Goal: Contribute content: Add original content to the website for others to see

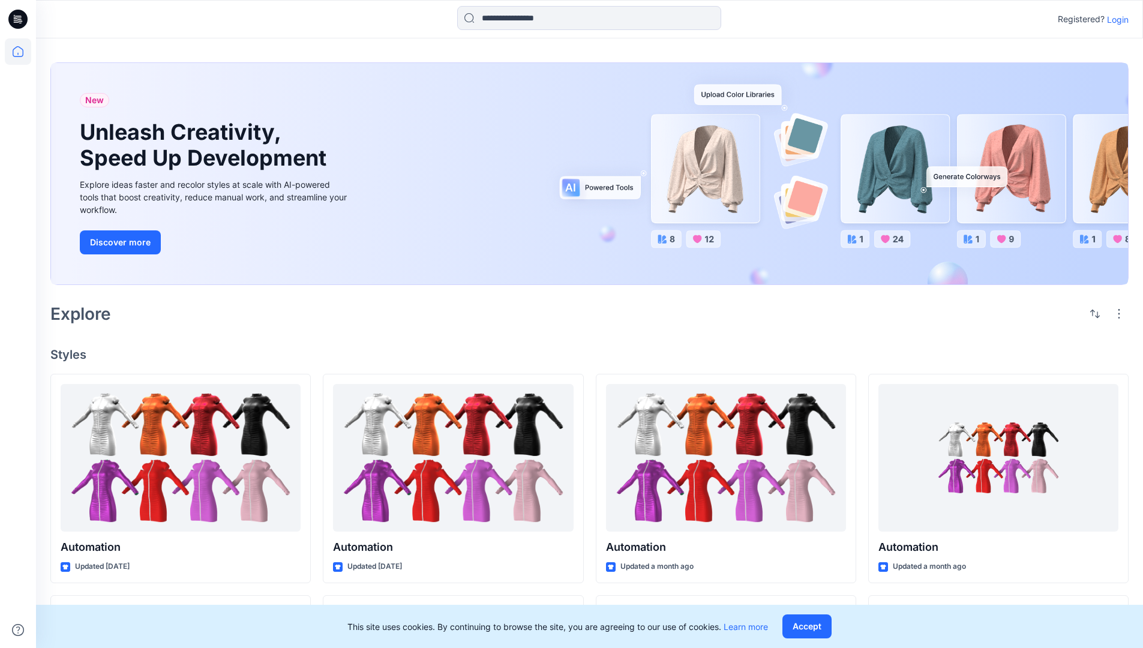
click at [1115, 19] on p "Login" at bounding box center [1118, 19] width 22 height 13
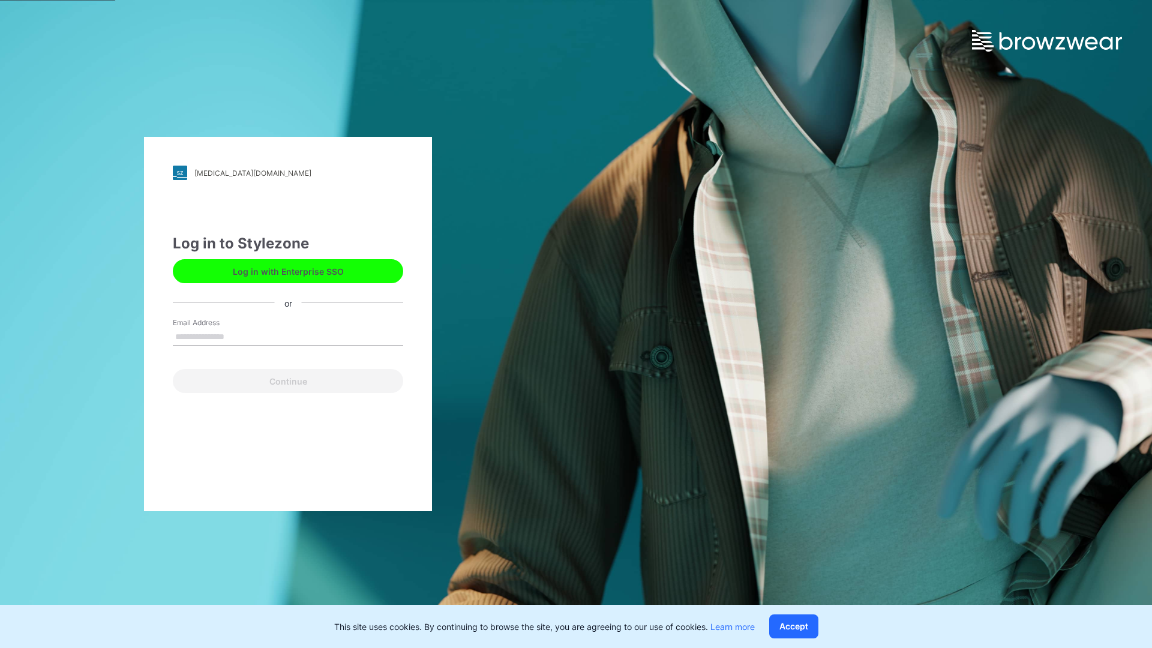
click at [237, 336] on input "Email Address" at bounding box center [288, 337] width 230 height 18
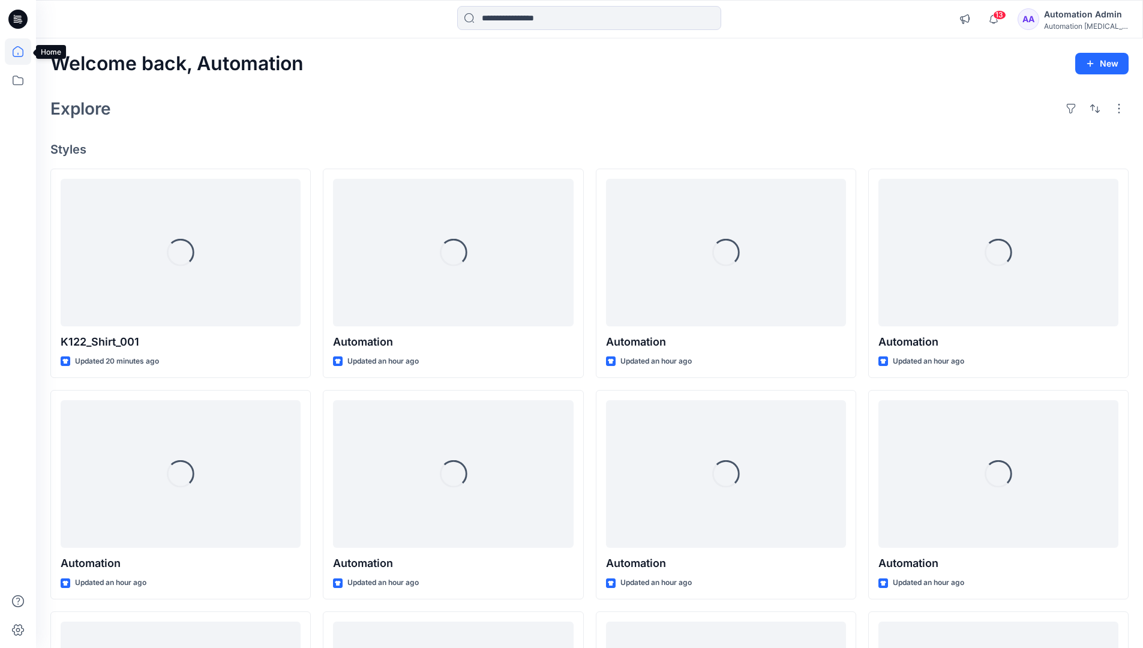
click at [23, 52] on icon at bounding box center [18, 51] width 11 height 11
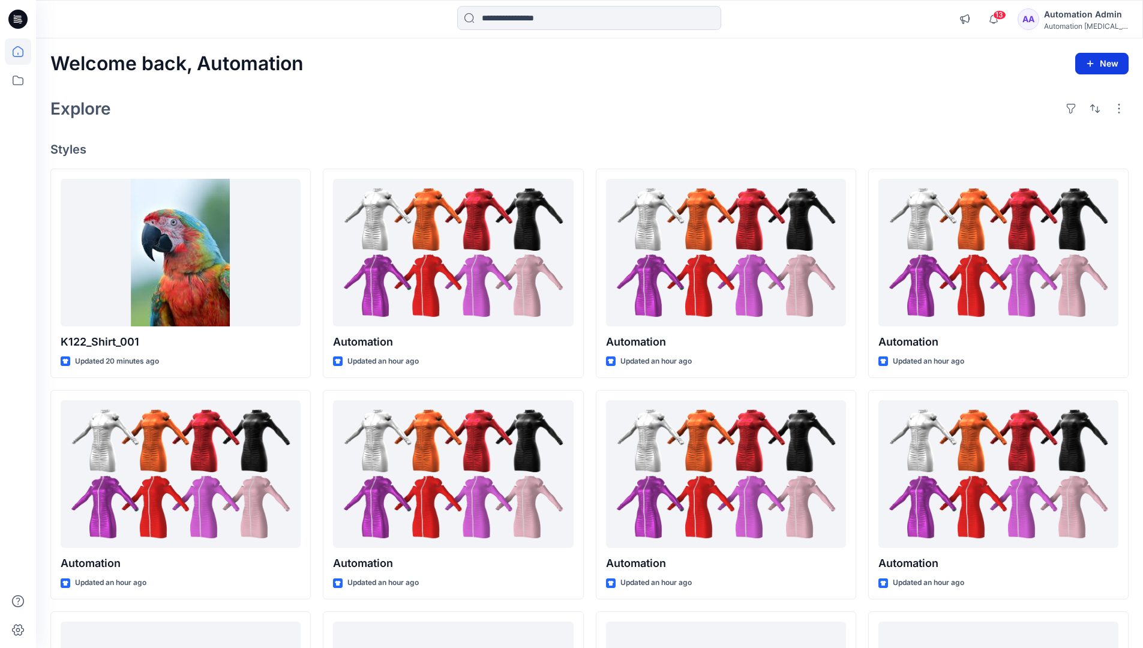
click at [1109, 68] on button "New" at bounding box center [1101, 64] width 53 height 22
click at [1054, 92] on p "New Style" at bounding box center [1064, 93] width 40 height 14
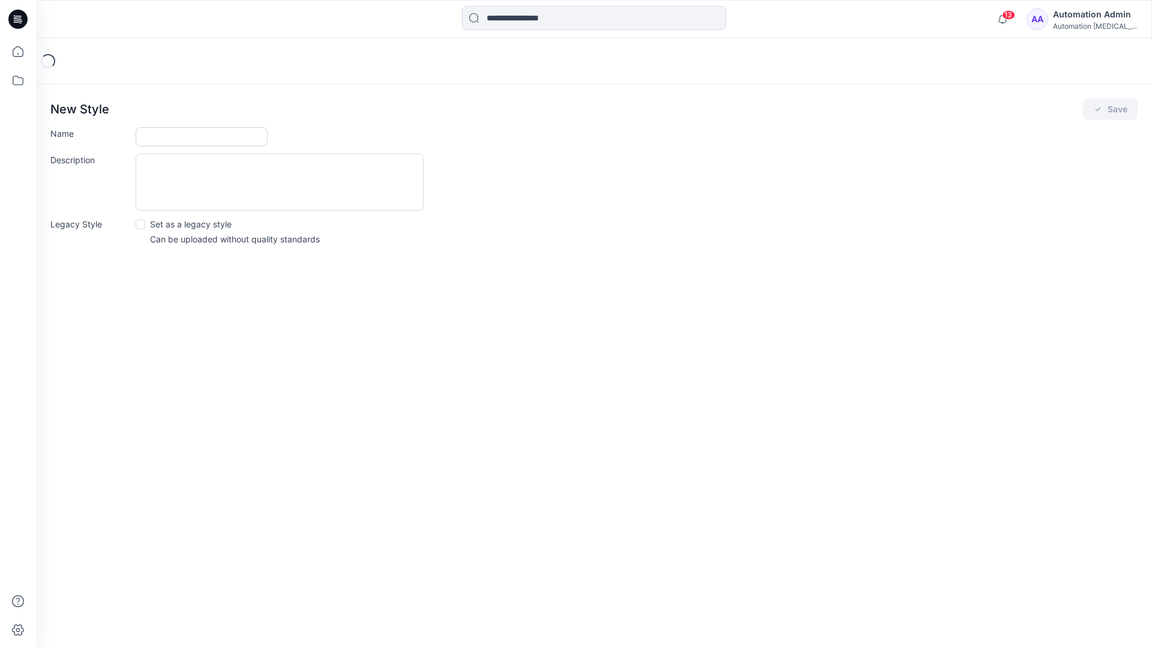
click at [179, 132] on input "Name" at bounding box center [202, 136] width 132 height 19
type input "**********"
click at [1107, 110] on button "Save" at bounding box center [1110, 109] width 55 height 22
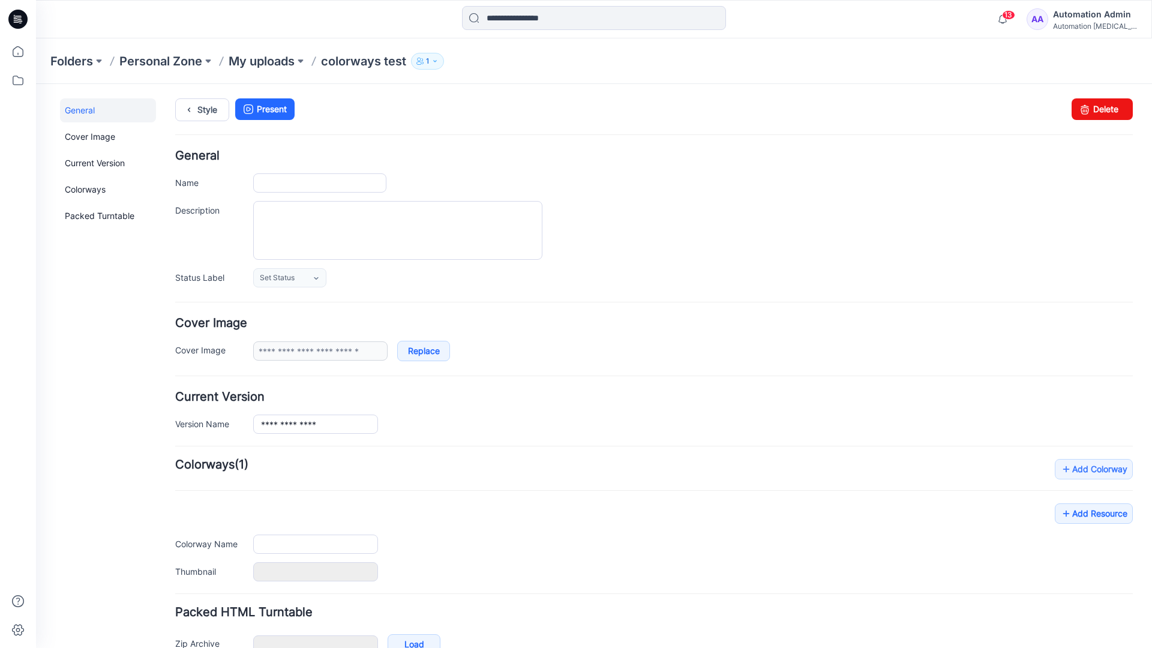
type input "**********"
click at [1076, 473] on link "Add Colorway" at bounding box center [1094, 469] width 78 height 20
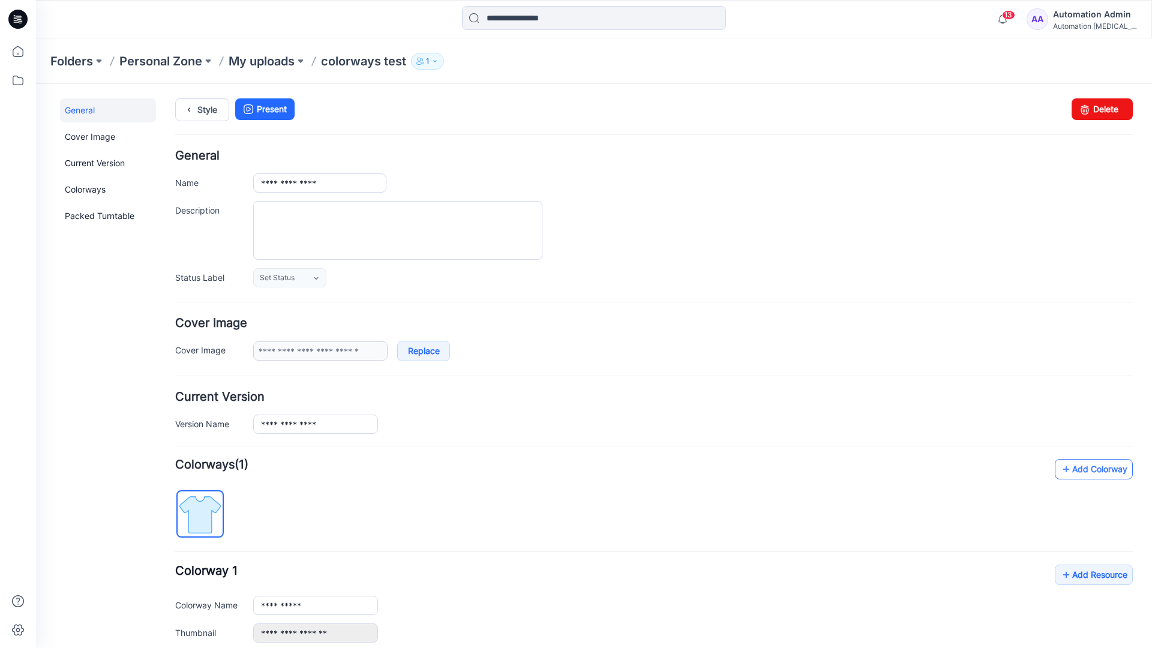
click at [1075, 470] on link "Add Colorway" at bounding box center [1094, 469] width 78 height 20
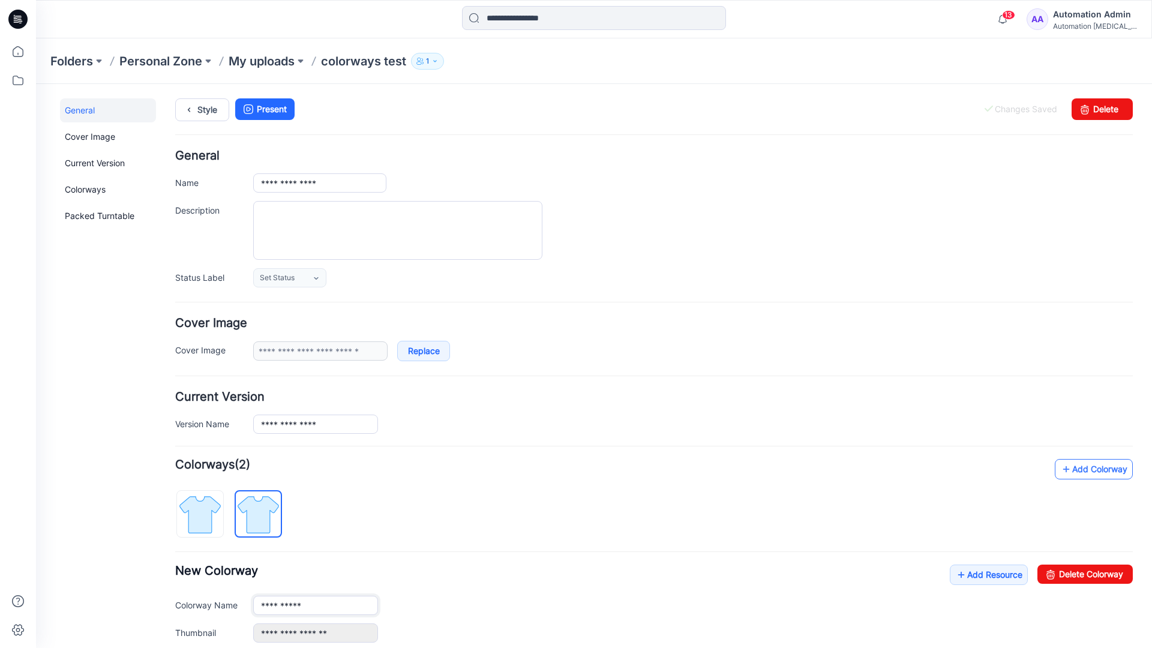
type input "**********"
click at [268, 513] on img at bounding box center [258, 514] width 45 height 45
click at [298, 607] on input "**********" at bounding box center [315, 605] width 125 height 19
click at [316, 604] on input "**********" at bounding box center [315, 605] width 125 height 19
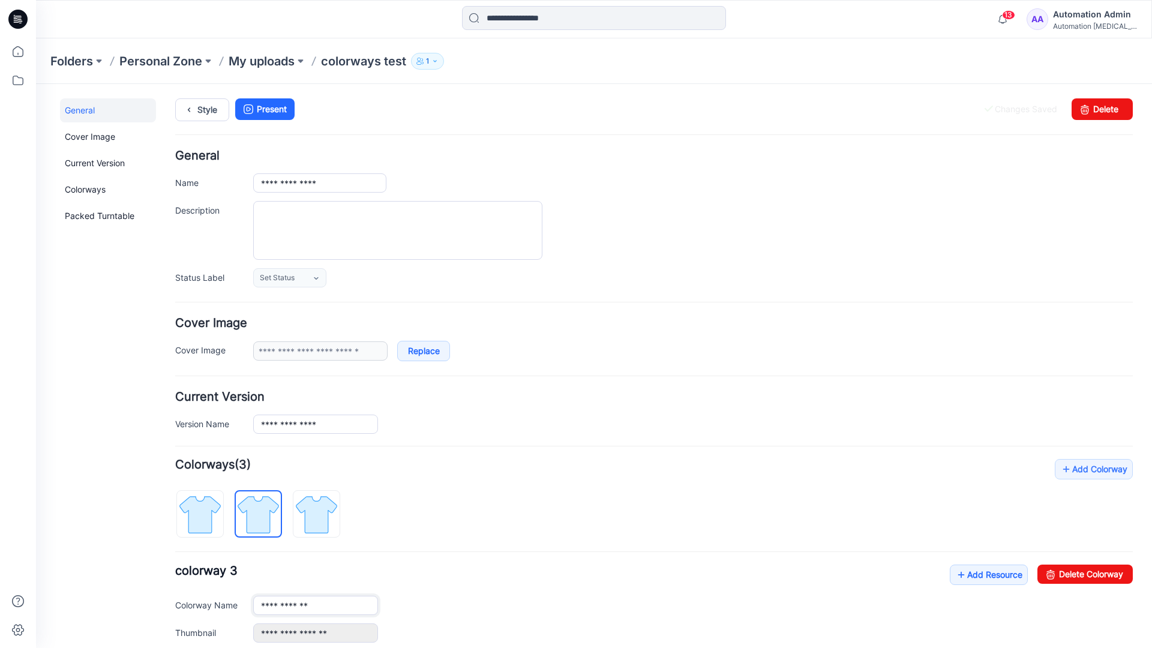
click at [316, 604] on input "**********" at bounding box center [315, 605] width 125 height 19
type input "*"
click at [212, 506] on img at bounding box center [200, 514] width 45 height 45
click at [982, 576] on link "Add Resource" at bounding box center [989, 574] width 78 height 20
type input "**********"
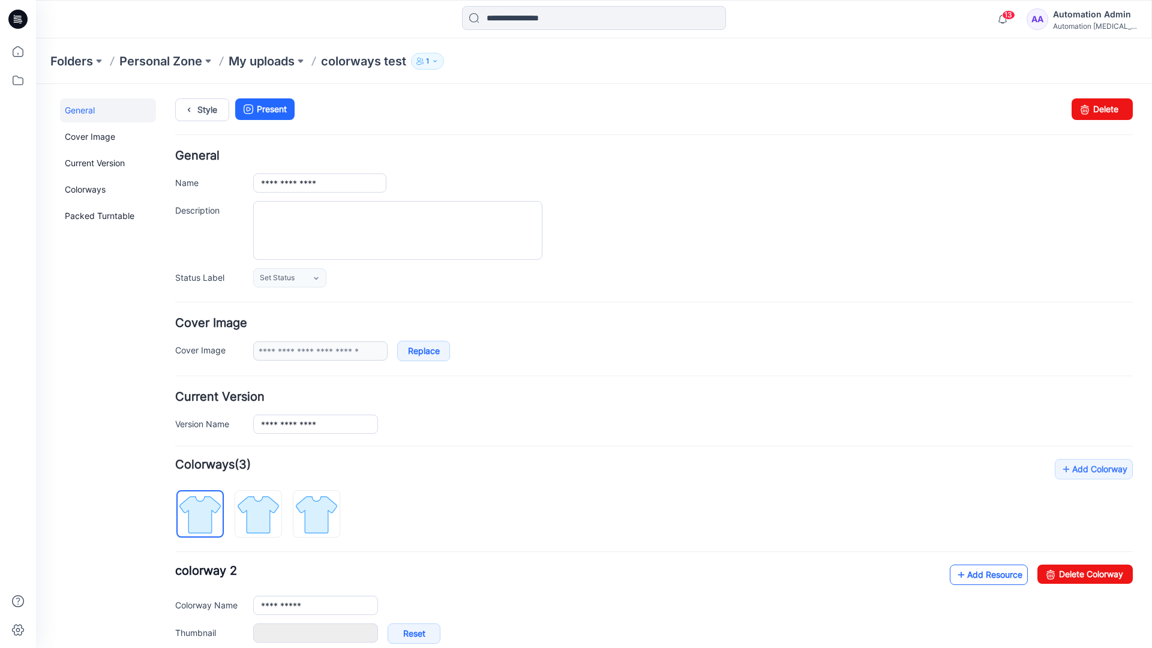
type input "**********"
click at [241, 633] on link at bounding box center [241, 633] width 10 height 10
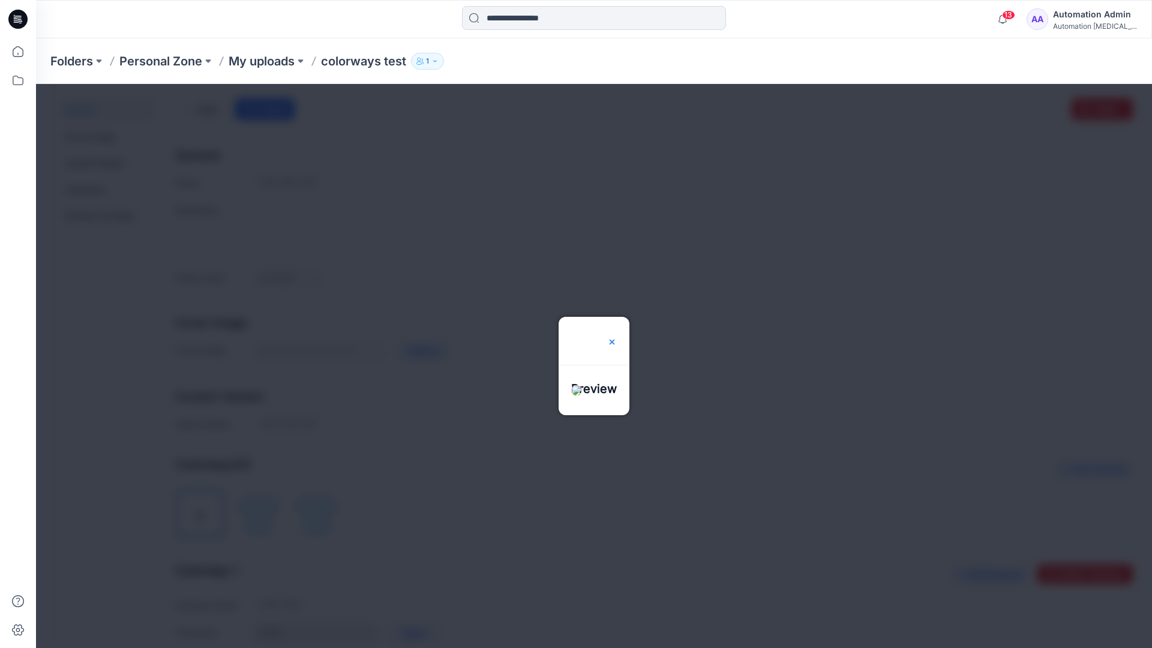
click at [617, 337] on img at bounding box center [612, 342] width 10 height 10
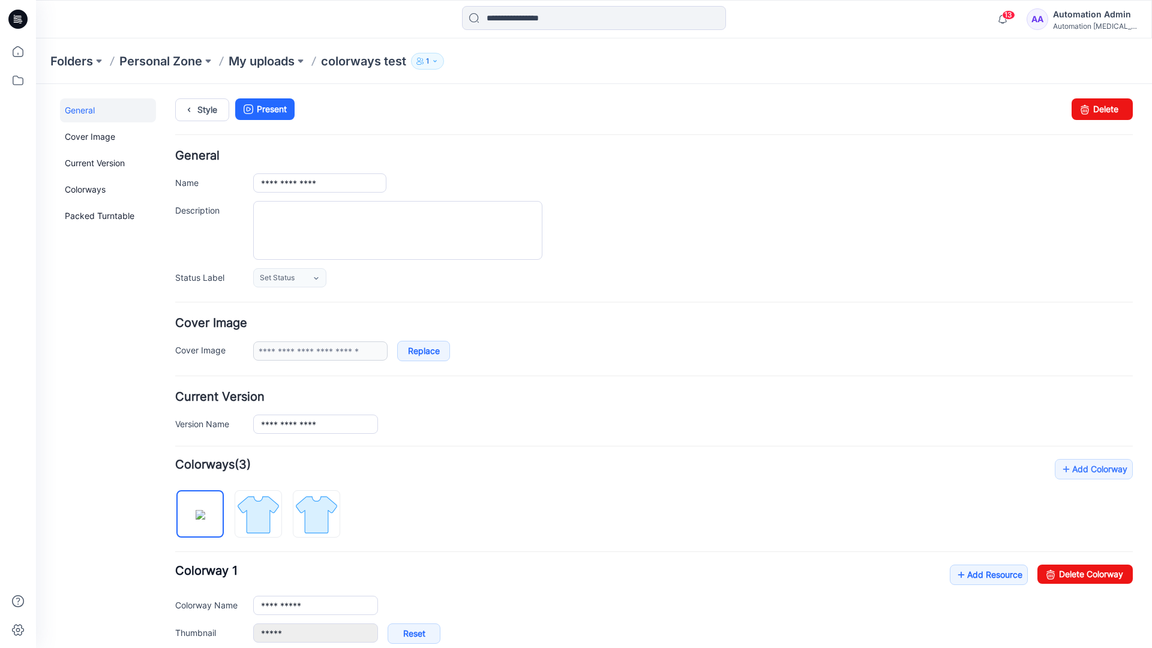
scroll to position [205, 0]
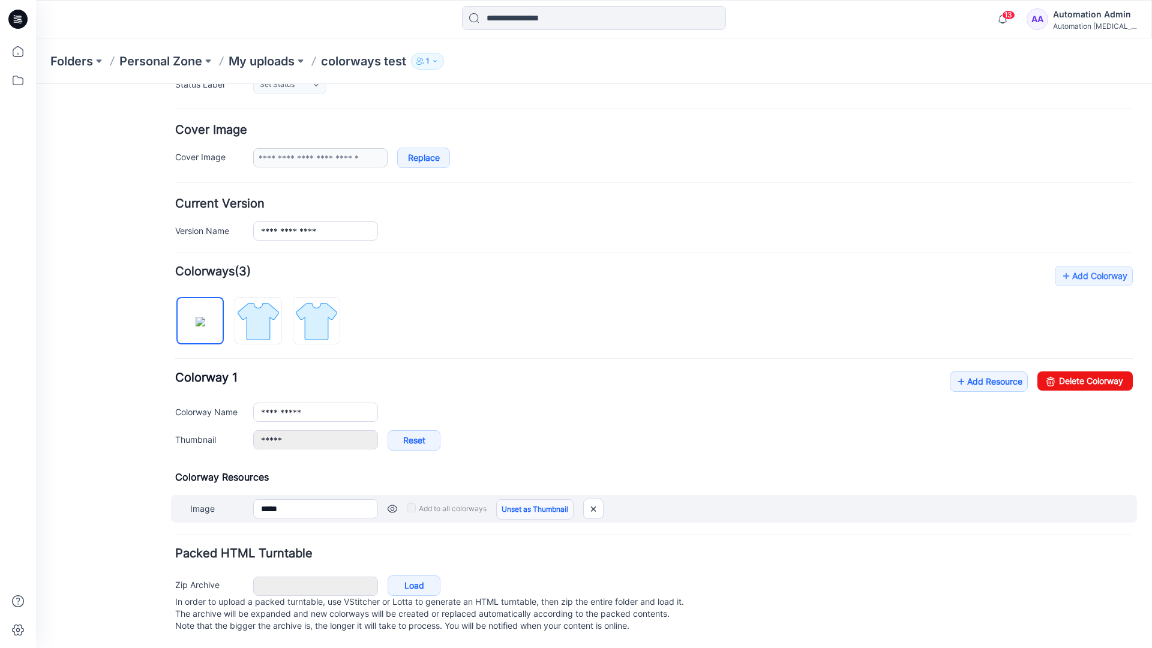
click at [530, 499] on link "Unset as Thumbnail" at bounding box center [534, 509] width 77 height 20
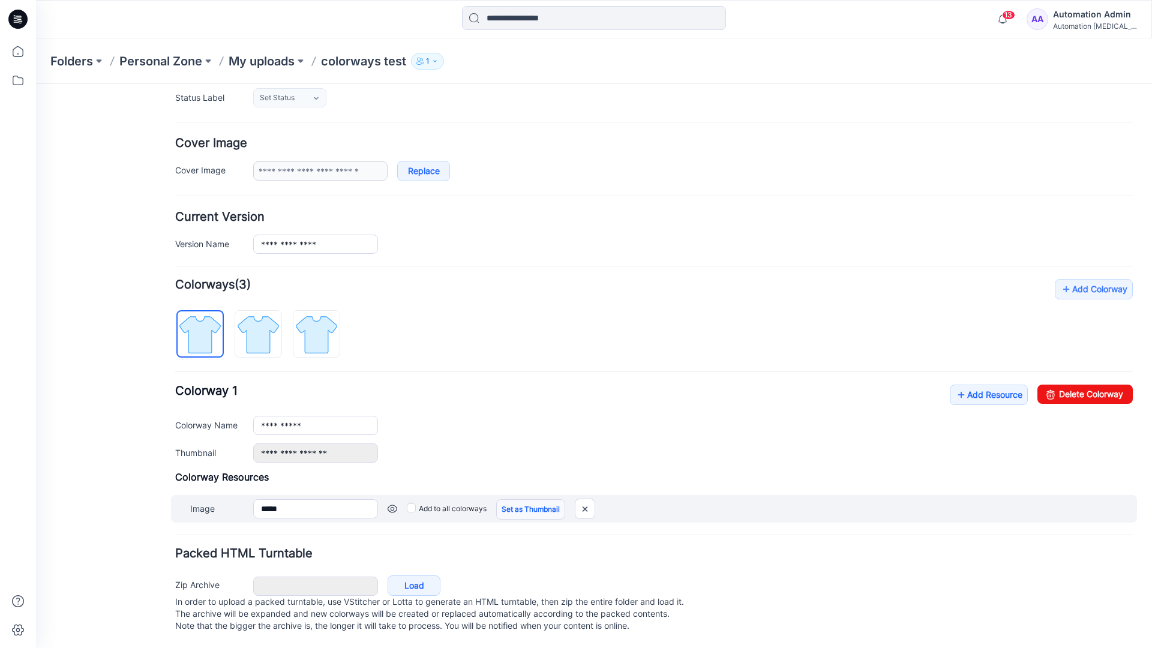
click at [512, 499] on link "Set as Thumbnail" at bounding box center [530, 509] width 69 height 20
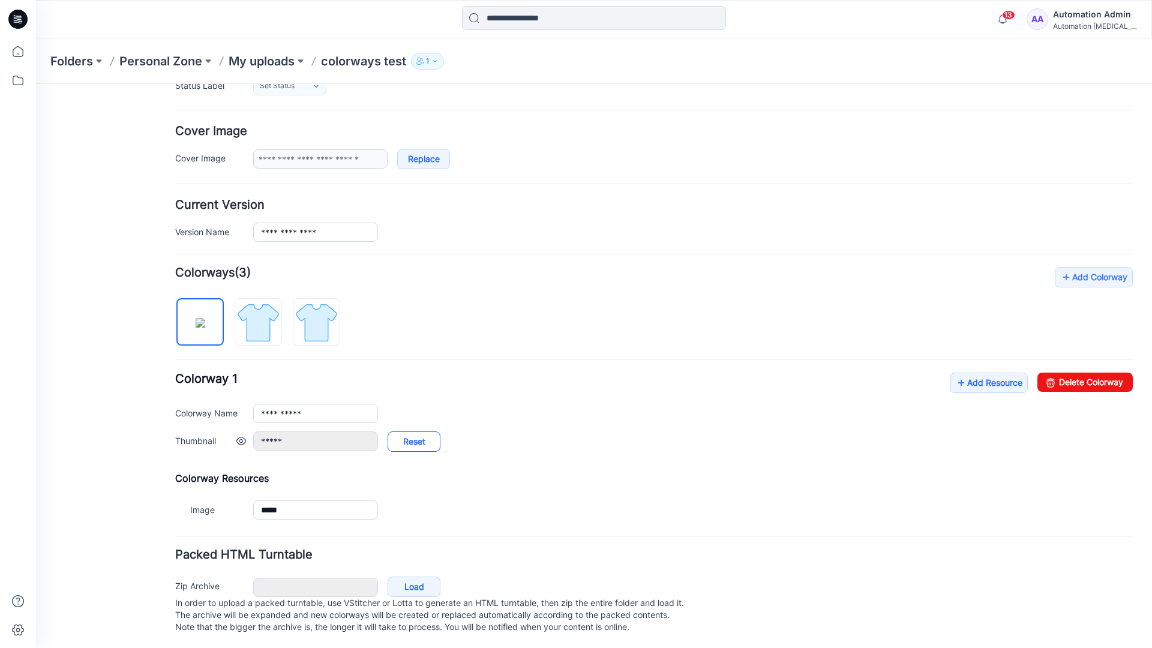
click at [414, 443] on link "Reset" at bounding box center [414, 441] width 53 height 20
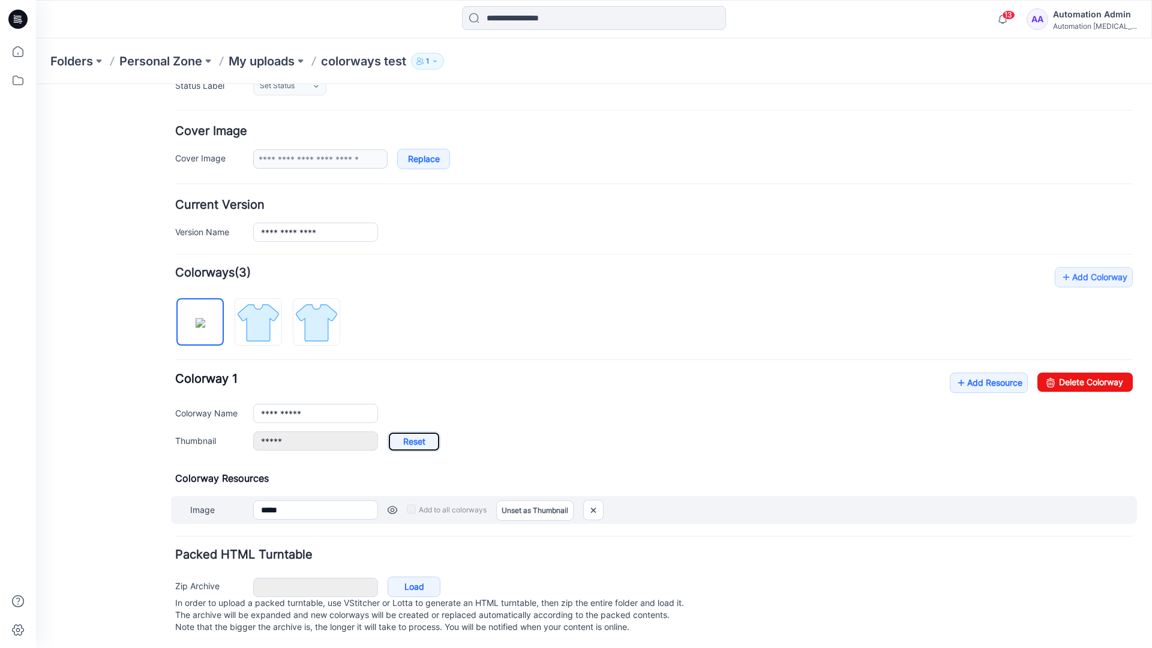
type input "**********"
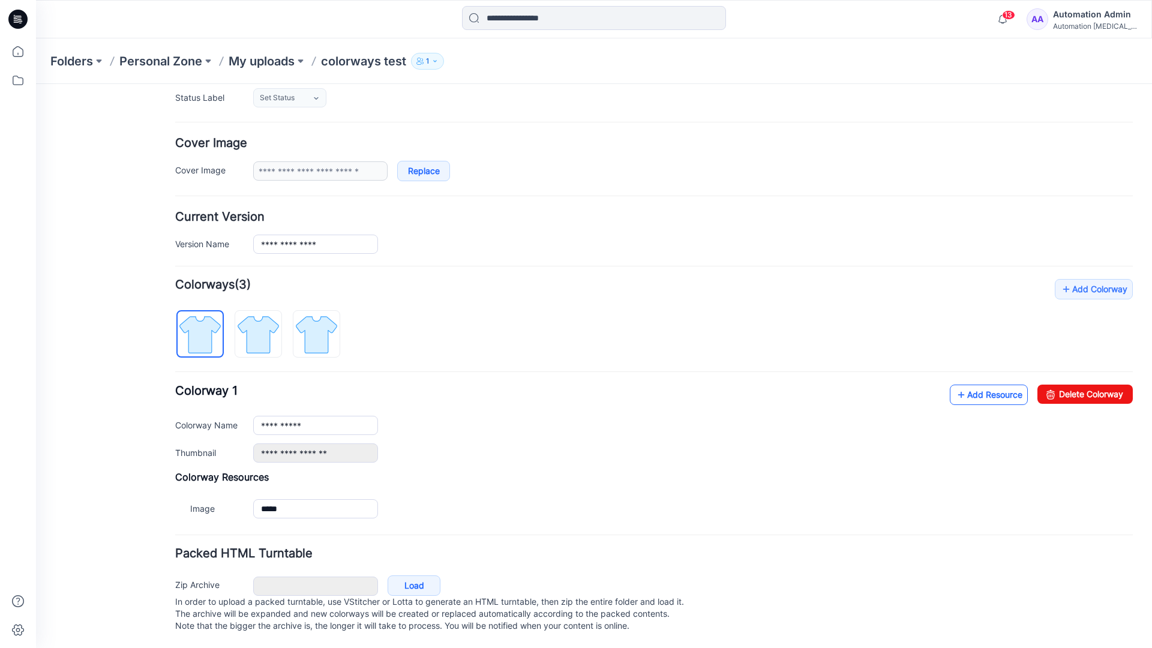
click at [981, 385] on link "Add Resource" at bounding box center [989, 395] width 78 height 20
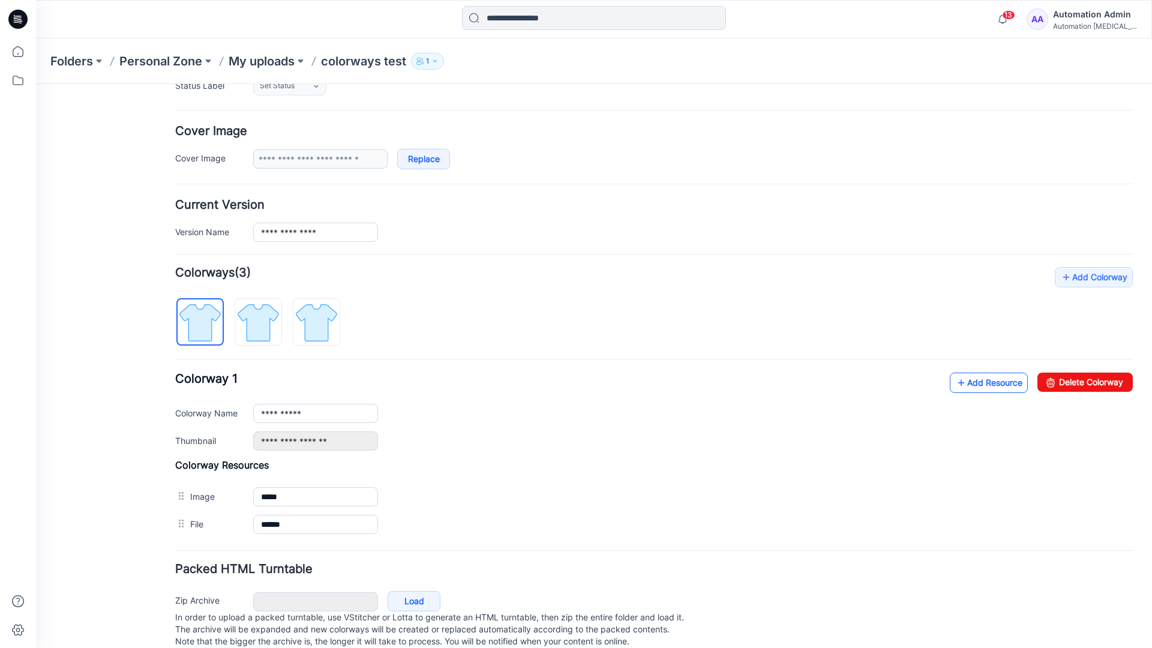
click at [987, 383] on link "Add Resource" at bounding box center [989, 383] width 78 height 20
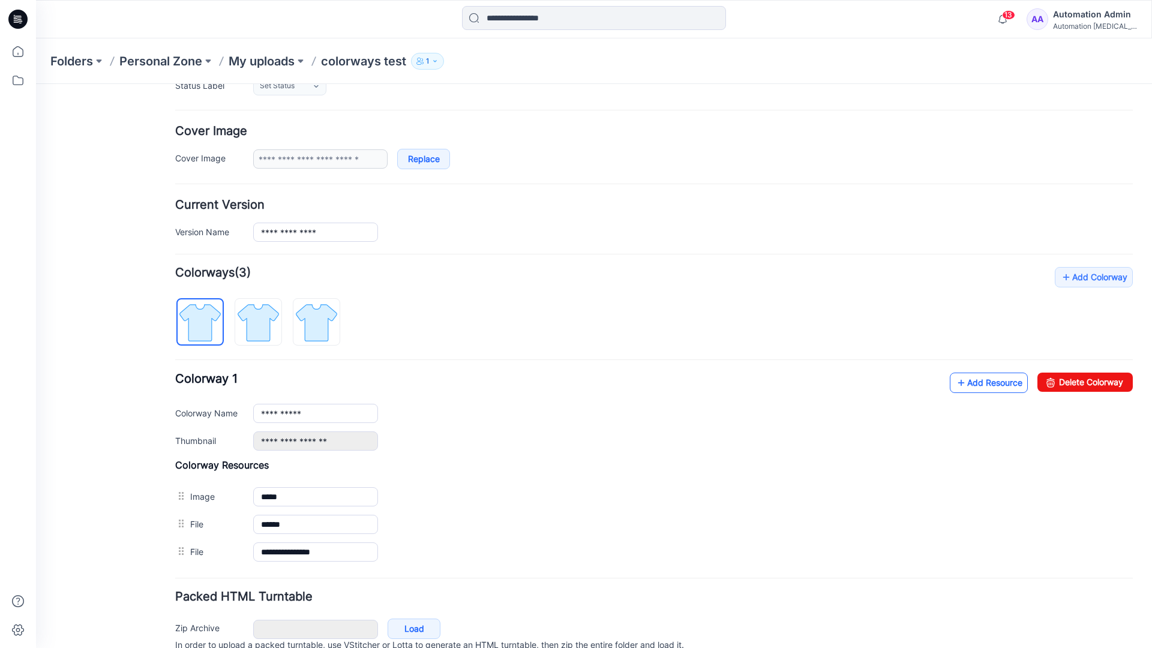
click at [970, 383] on link "Add Resource" at bounding box center [989, 383] width 78 height 20
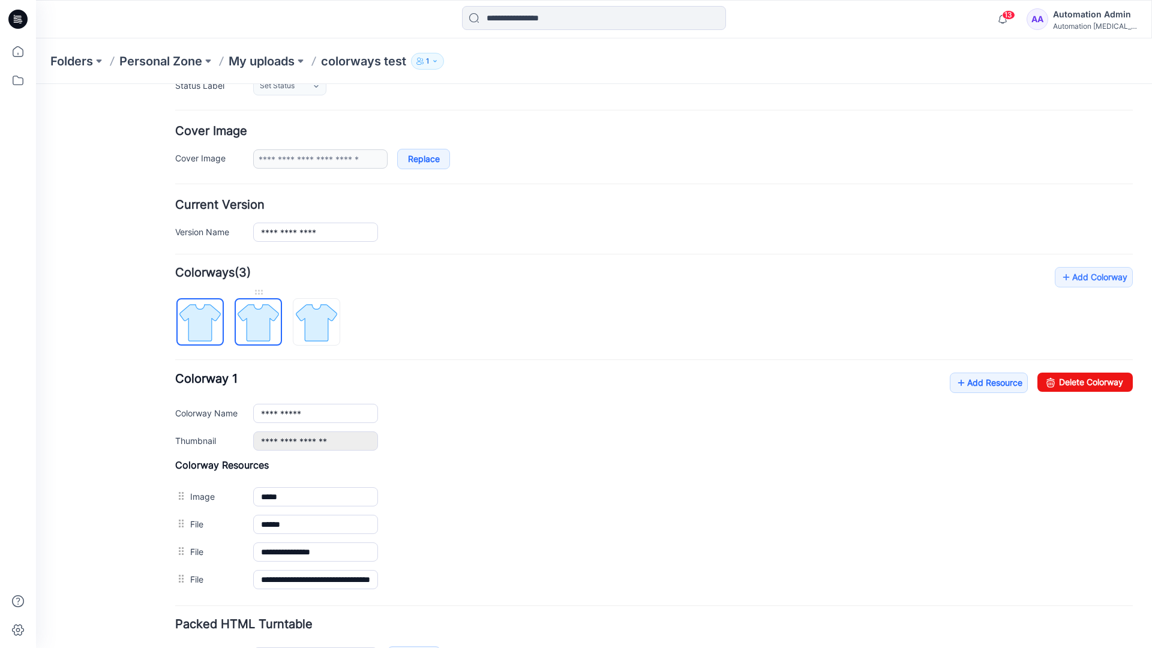
click at [269, 333] on img at bounding box center [258, 322] width 45 height 45
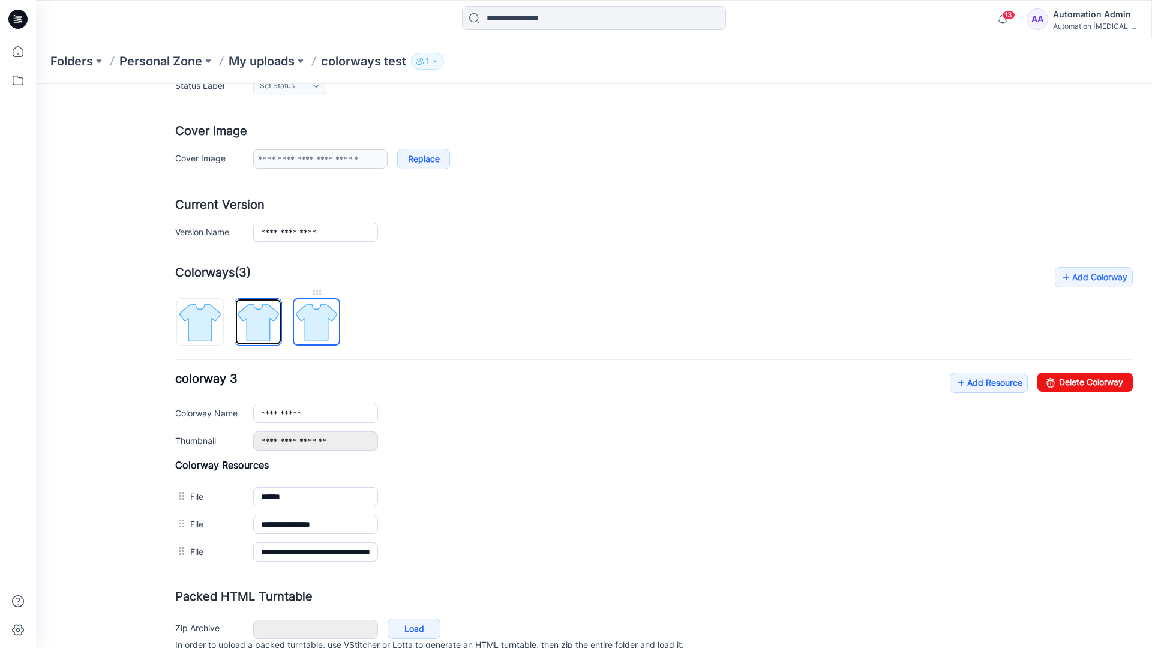
click at [331, 335] on img at bounding box center [316, 322] width 45 height 45
click at [271, 333] on img at bounding box center [258, 322] width 45 height 45
click at [216, 335] on img at bounding box center [200, 322] width 45 height 45
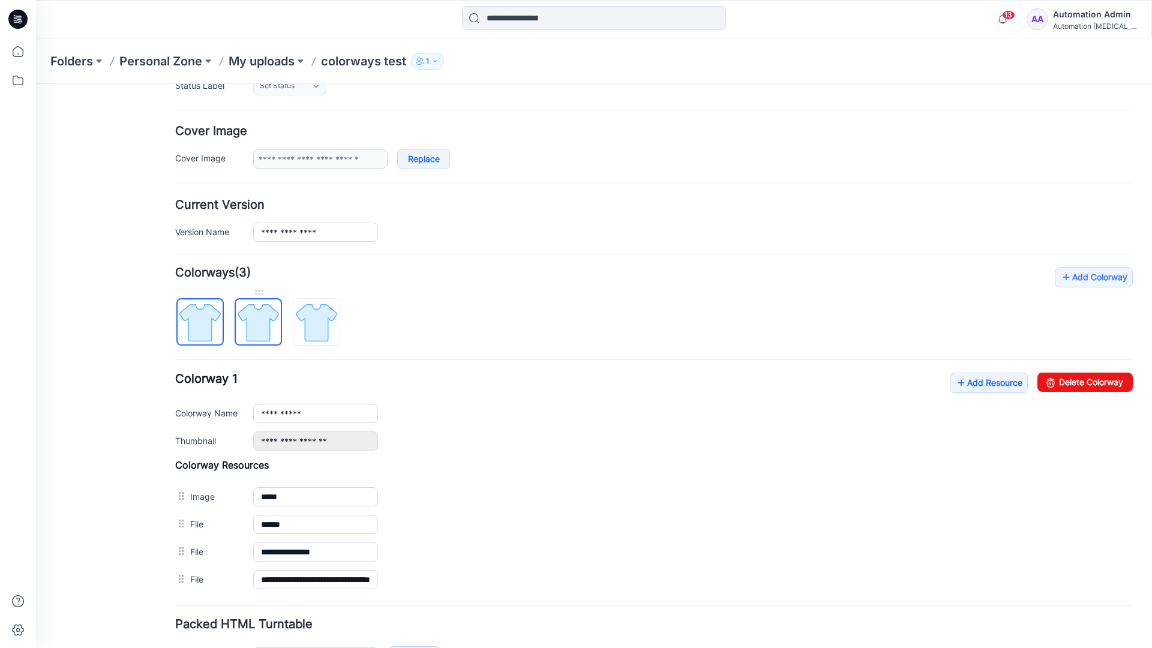
click at [253, 321] on img at bounding box center [258, 322] width 45 height 45
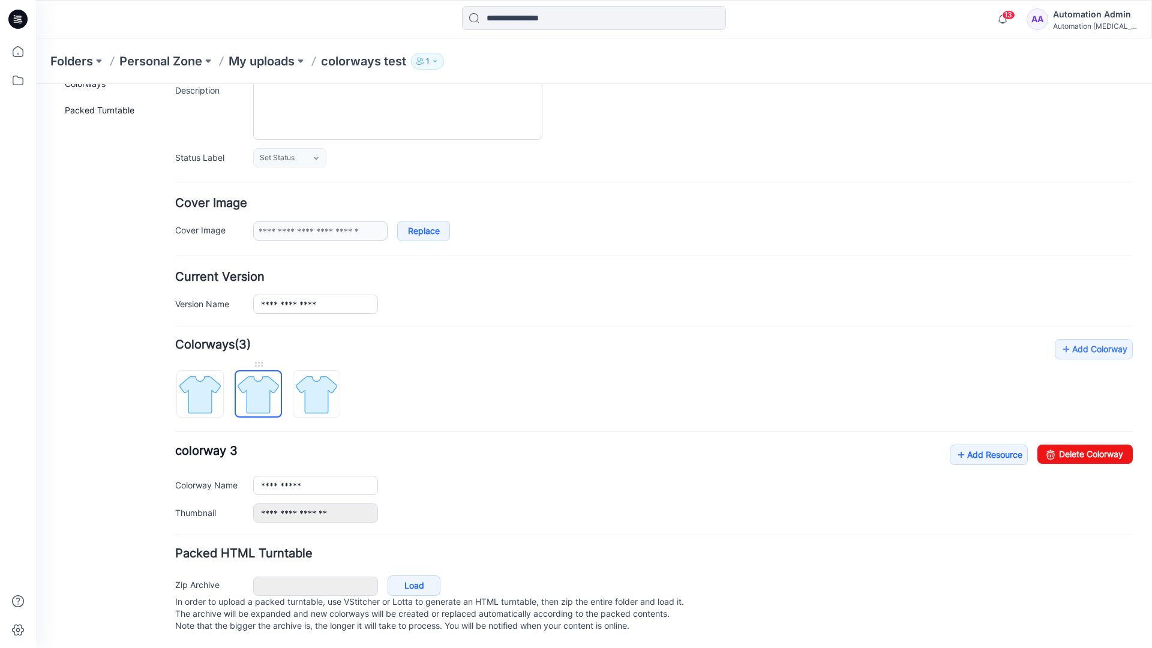
scroll to position [132, 0]
click at [316, 382] on img at bounding box center [316, 394] width 45 height 45
click at [254, 382] on img at bounding box center [258, 394] width 45 height 45
click at [311, 382] on img at bounding box center [316, 394] width 45 height 45
click at [258, 386] on img at bounding box center [258, 394] width 45 height 45
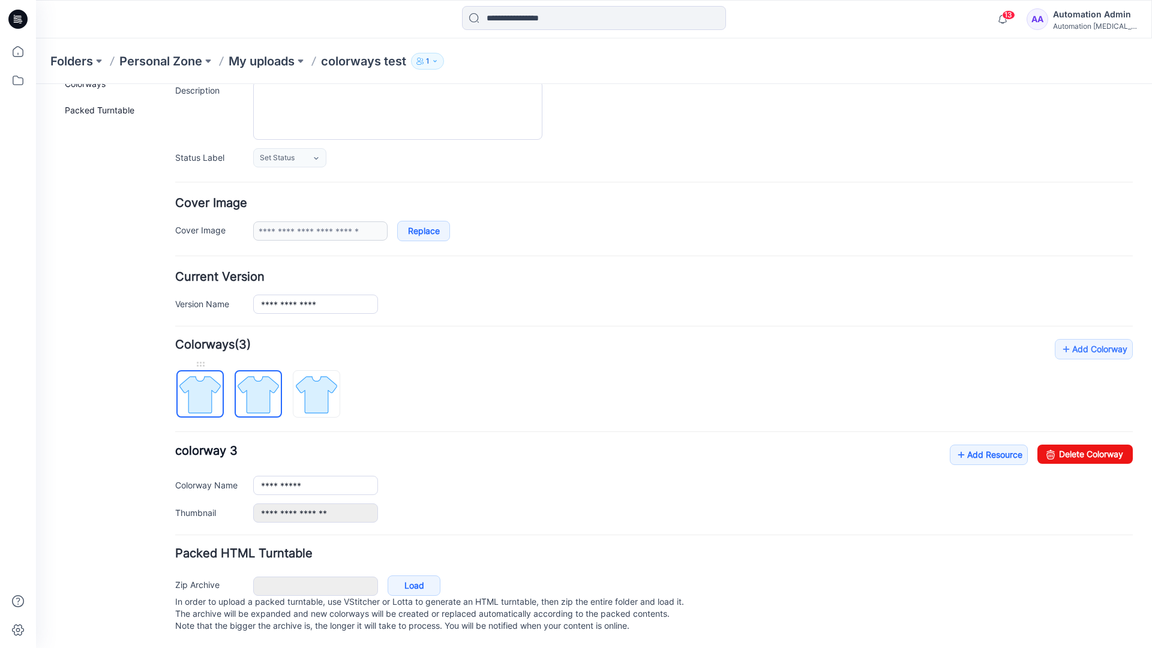
click at [208, 388] on img at bounding box center [200, 394] width 45 height 45
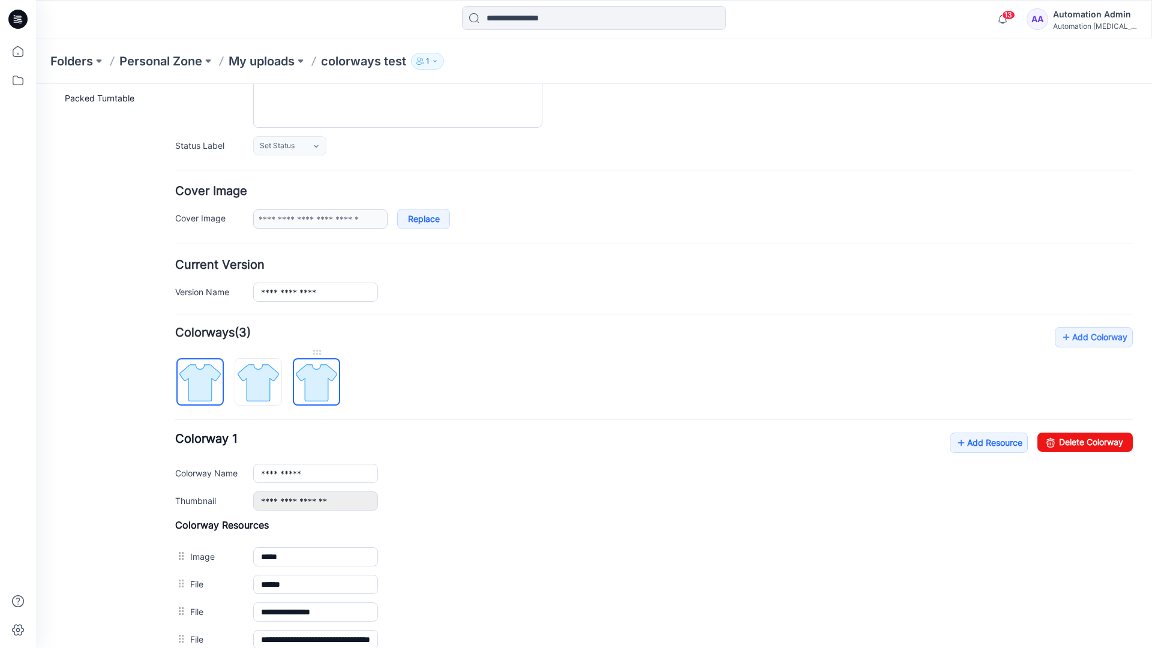
click at [314, 382] on img at bounding box center [316, 382] width 45 height 45
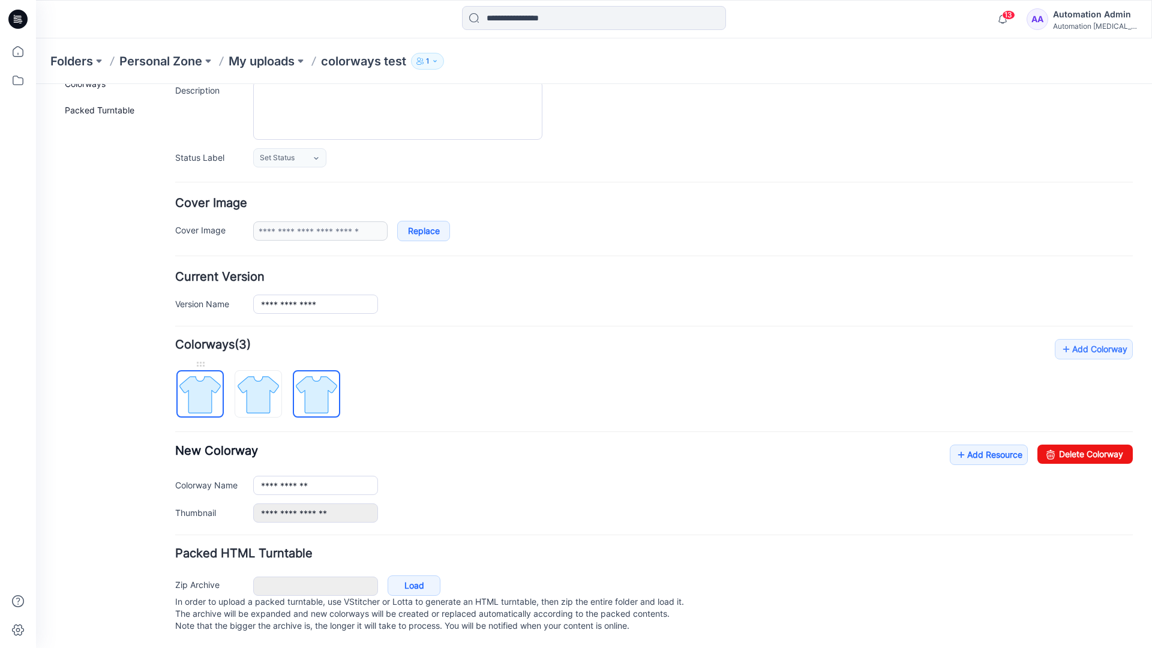
click at [212, 382] on img at bounding box center [200, 394] width 45 height 45
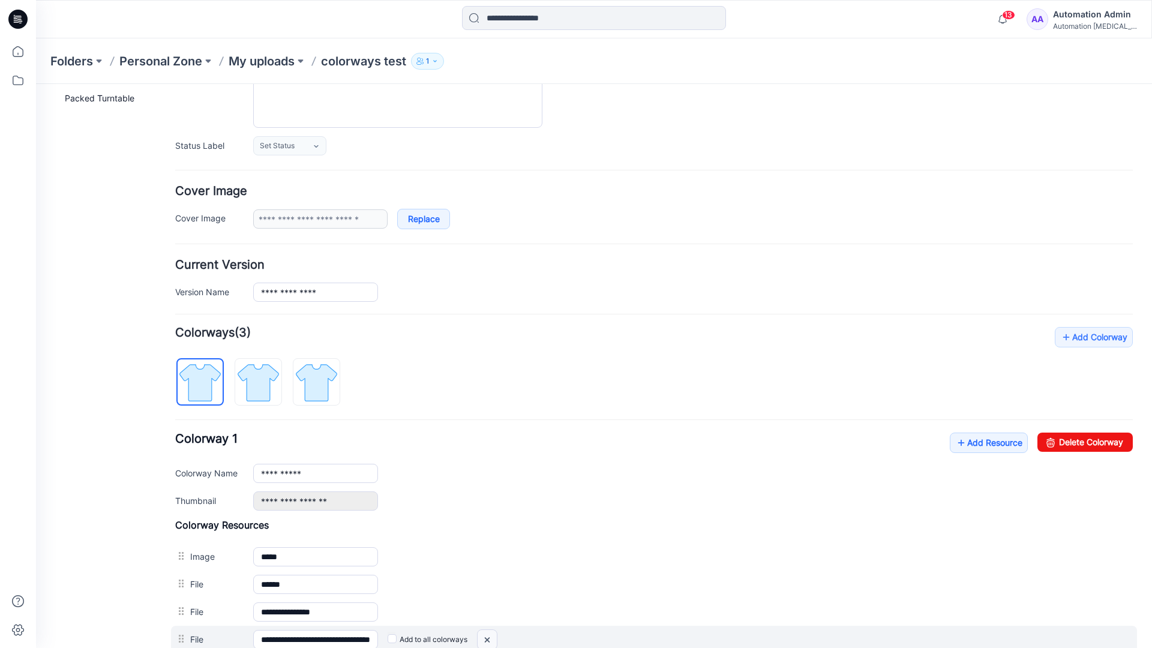
click at [489, 640] on img at bounding box center [486, 640] width 19 height 20
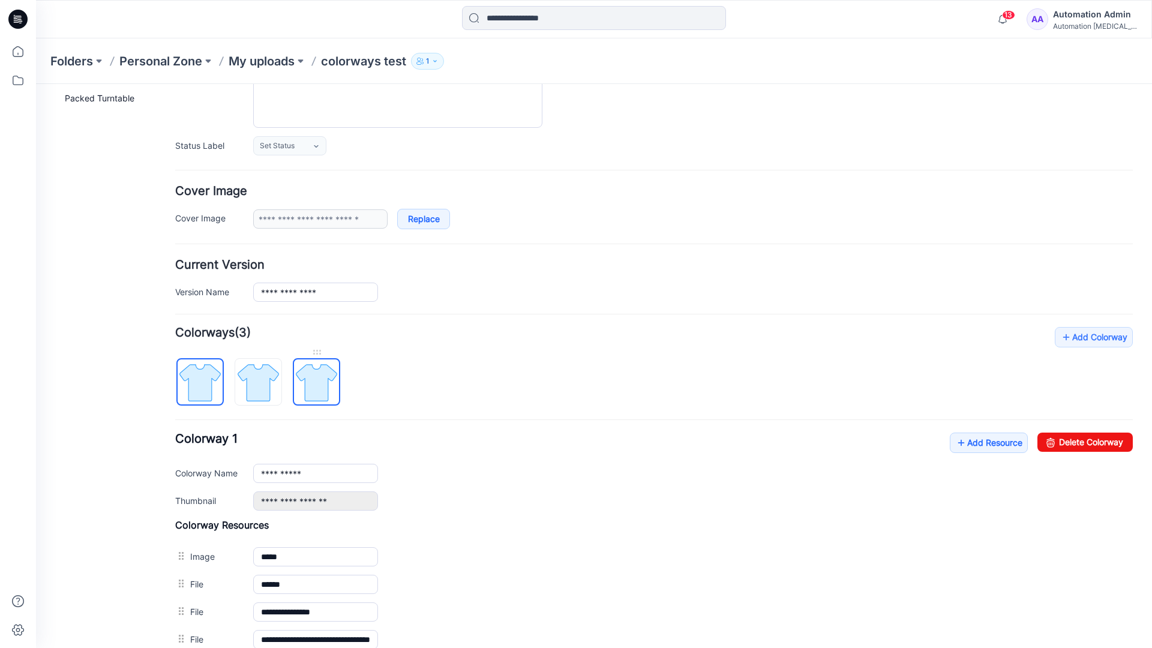
click at [315, 386] on img at bounding box center [316, 382] width 45 height 45
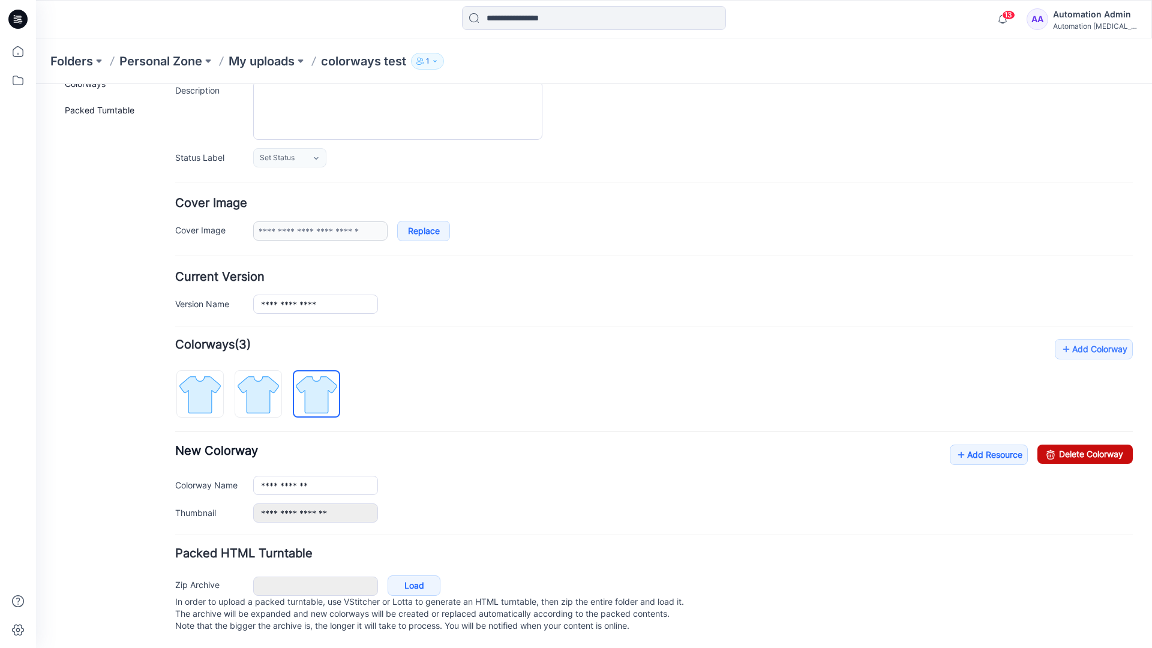
click at [1059, 444] on link "Delete Colorway" at bounding box center [1084, 453] width 95 height 19
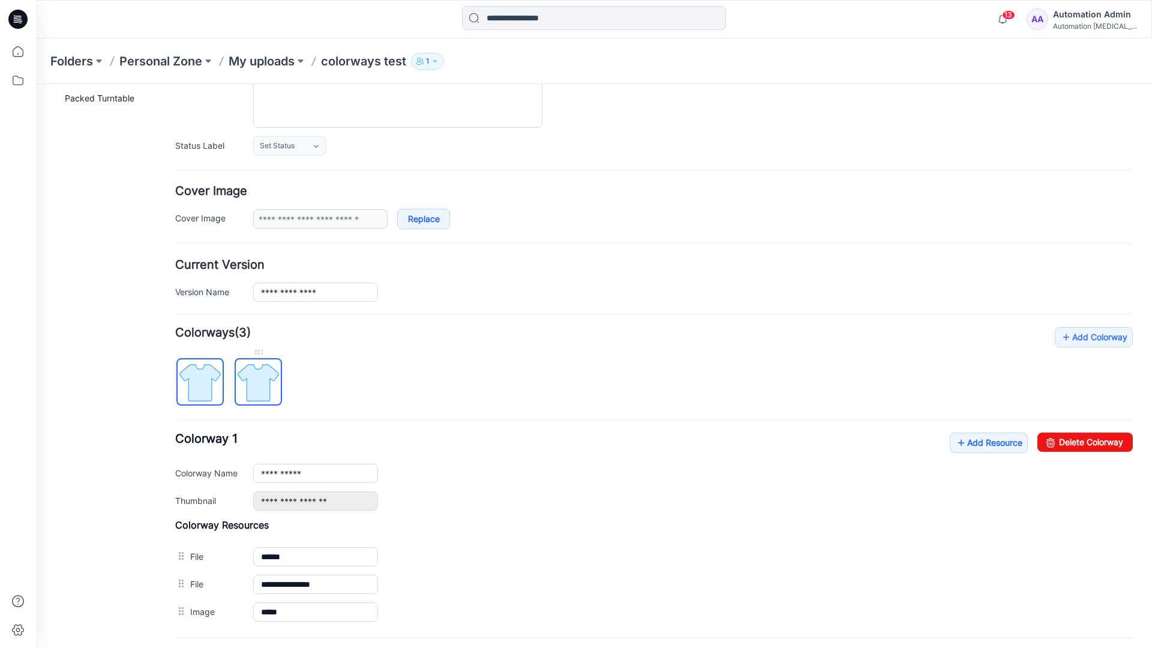
click at [277, 376] on img at bounding box center [258, 382] width 45 height 45
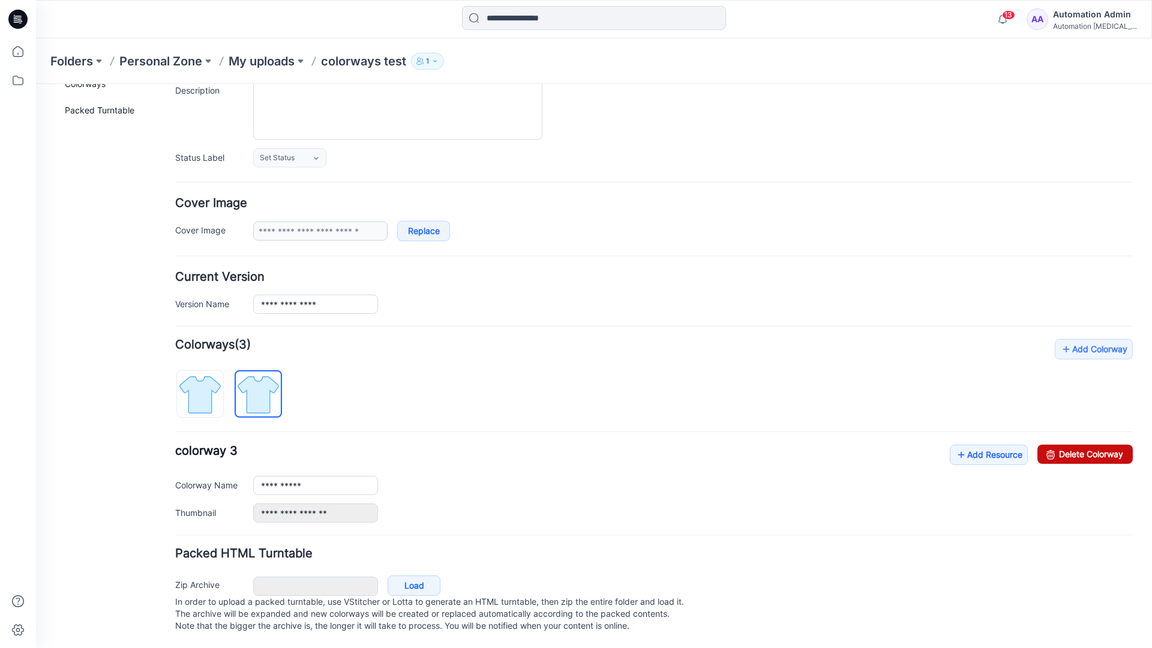
click at [1095, 444] on link "Delete Colorway" at bounding box center [1084, 453] width 95 height 19
type input "**********"
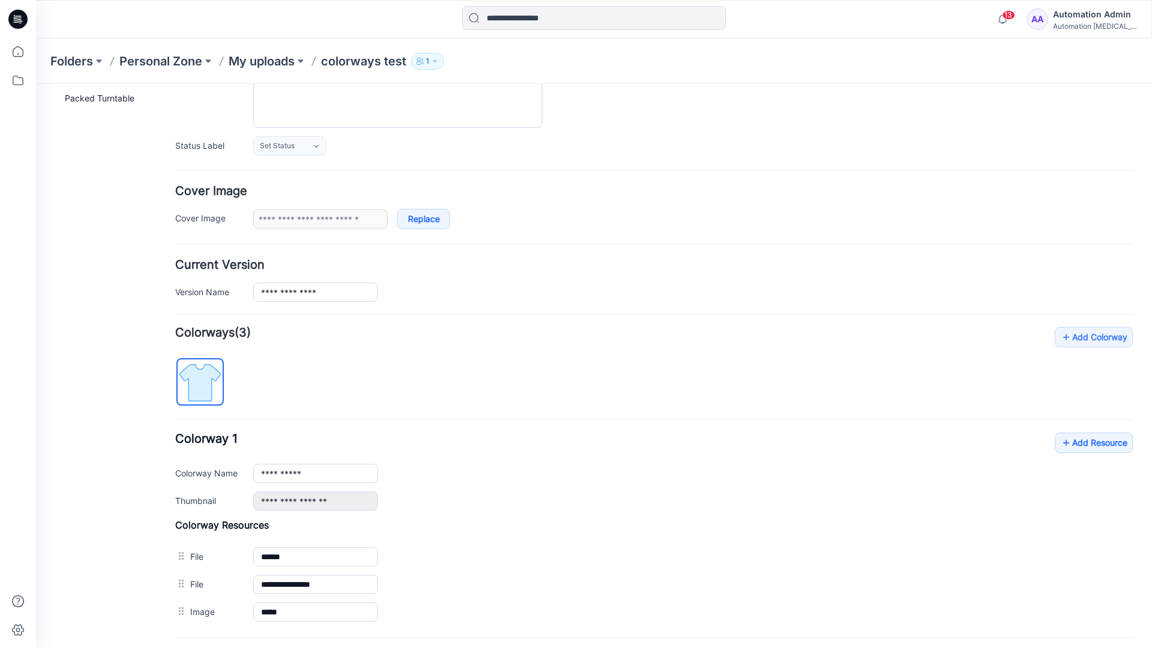
scroll to position [0, 0]
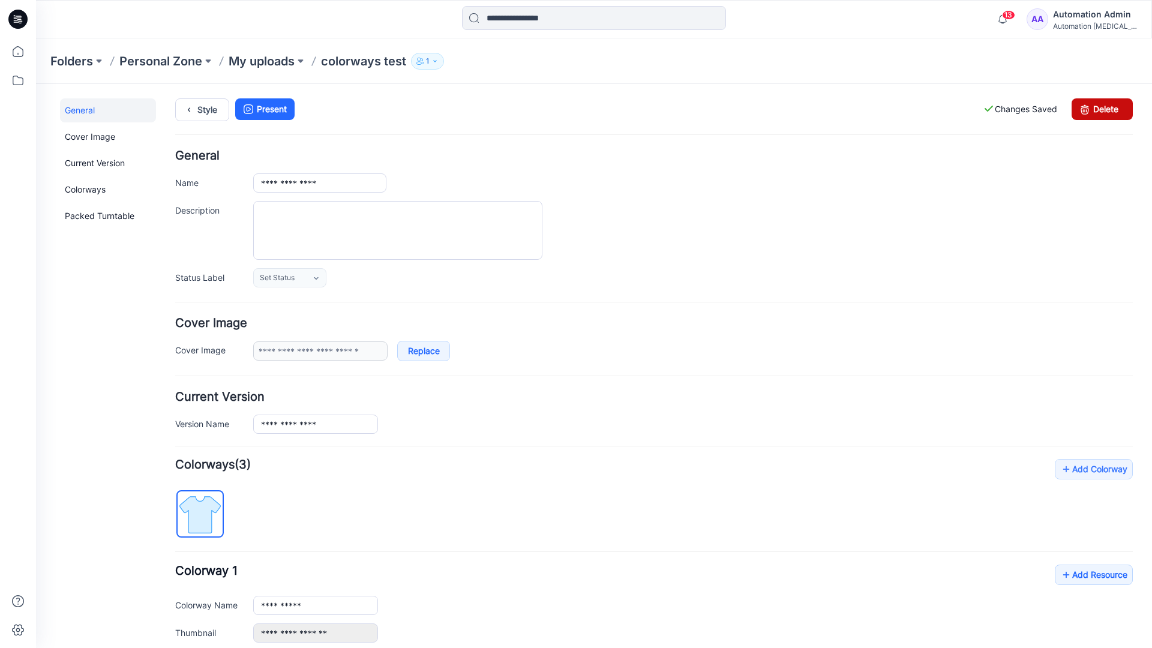
click at [1102, 109] on link "Delete" at bounding box center [1101, 109] width 61 height 22
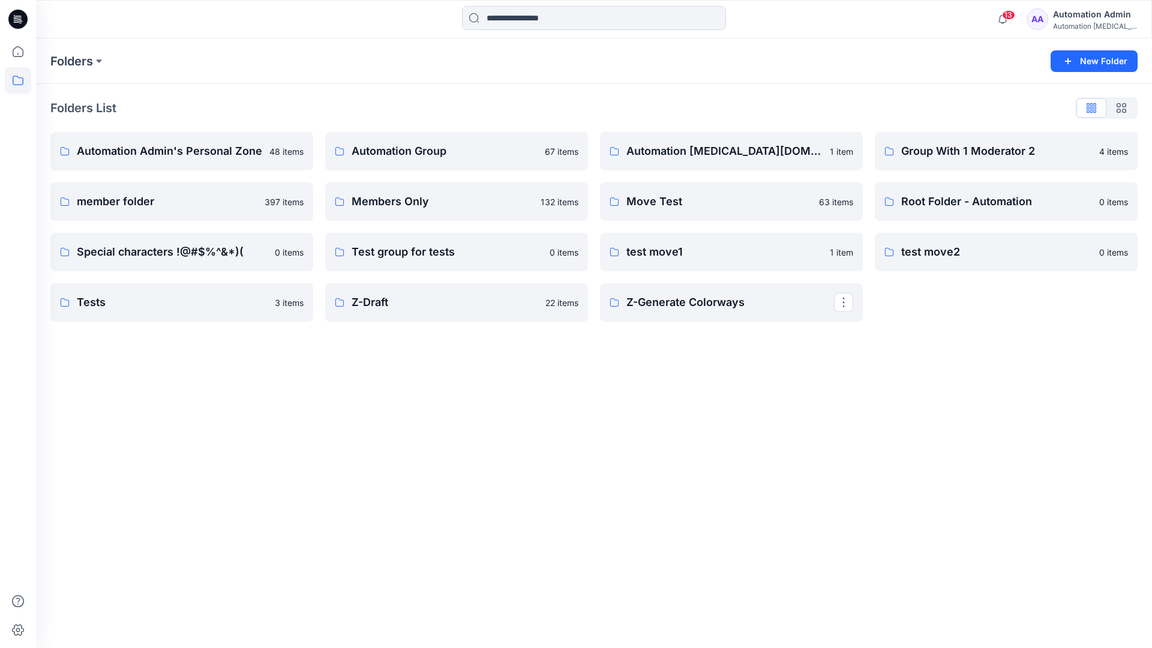
click at [1098, 18] on div "Automation Admin" at bounding box center [1095, 14] width 84 height 14
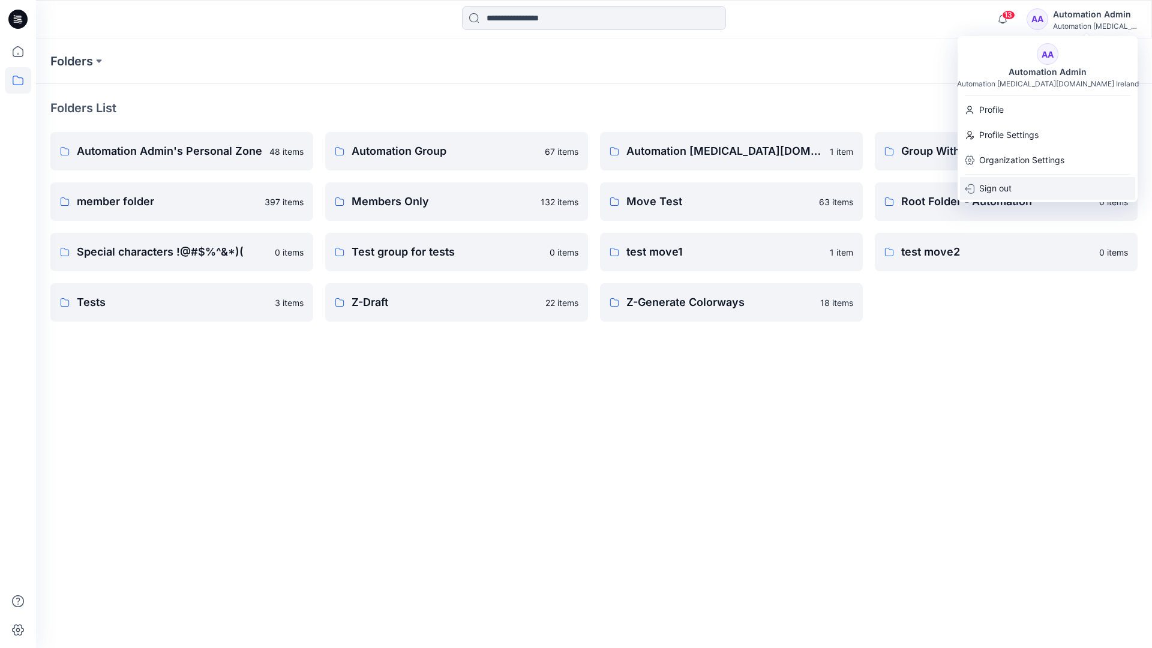
click at [1010, 184] on p "Sign out" at bounding box center [995, 188] width 32 height 23
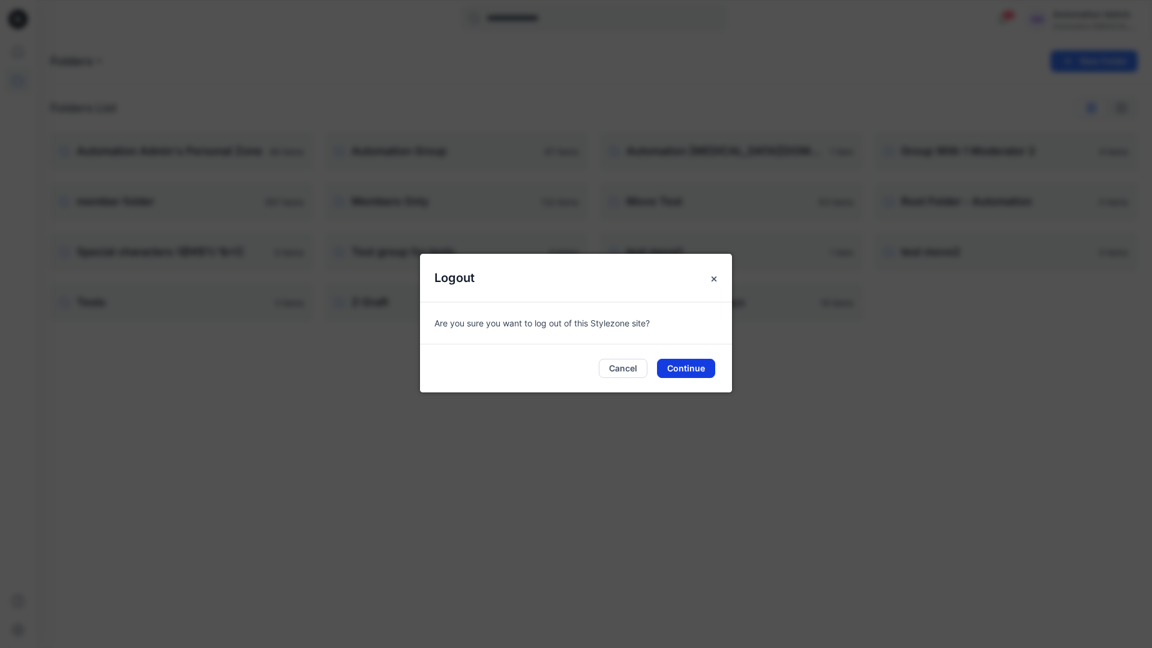
click at [687, 369] on button "Continue" at bounding box center [686, 368] width 58 height 19
